Goal: Information Seeking & Learning: Learn about a topic

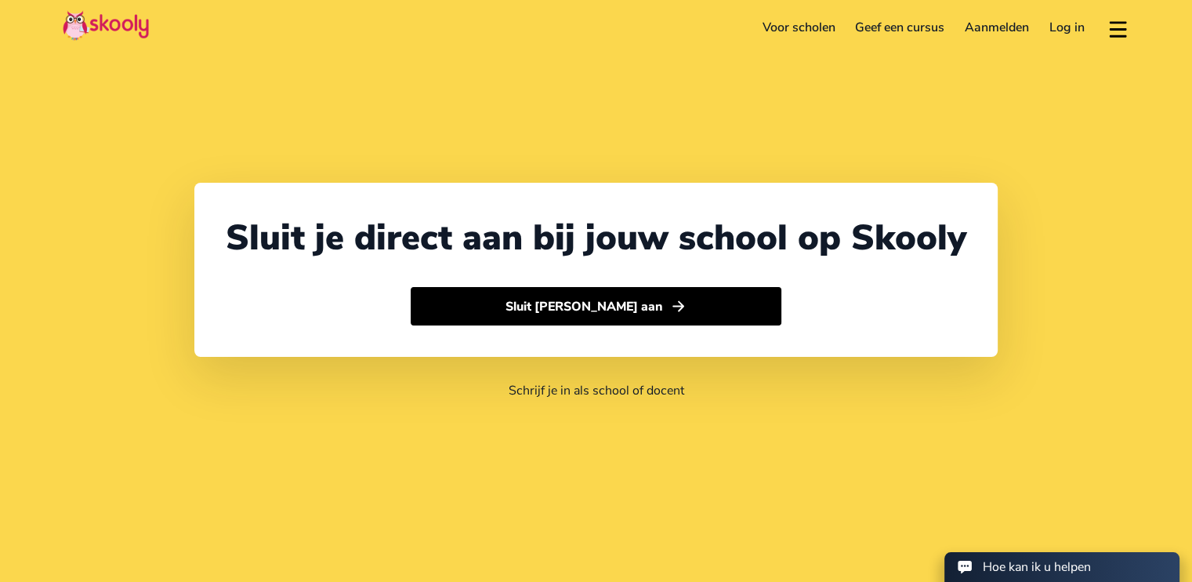
select select "31"
select select "[GEOGRAPHIC_DATA]"
select select "Europe/[GEOGRAPHIC_DATA]"
click at [789, 31] on link "Voor scholen" at bounding box center [798, 27] width 93 height 25
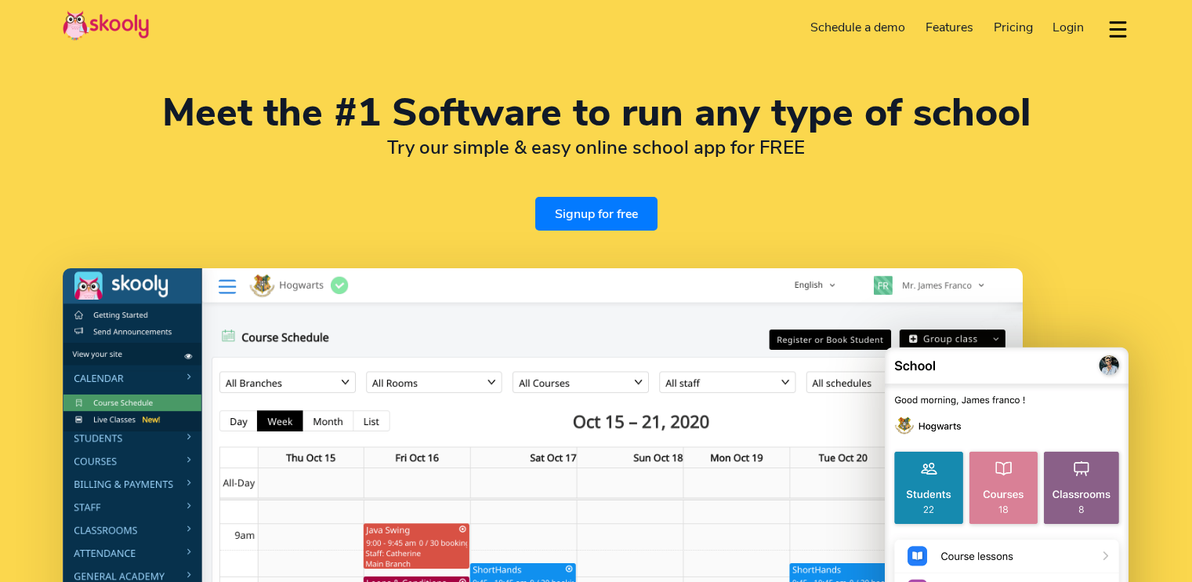
select select "en"
select select "31"
select select "[GEOGRAPHIC_DATA]"
select select "Europe/[GEOGRAPHIC_DATA]"
click at [1023, 17] on link "Pricing" at bounding box center [1014, 27] width 60 height 25
